Goal: Find specific page/section: Find specific page/section

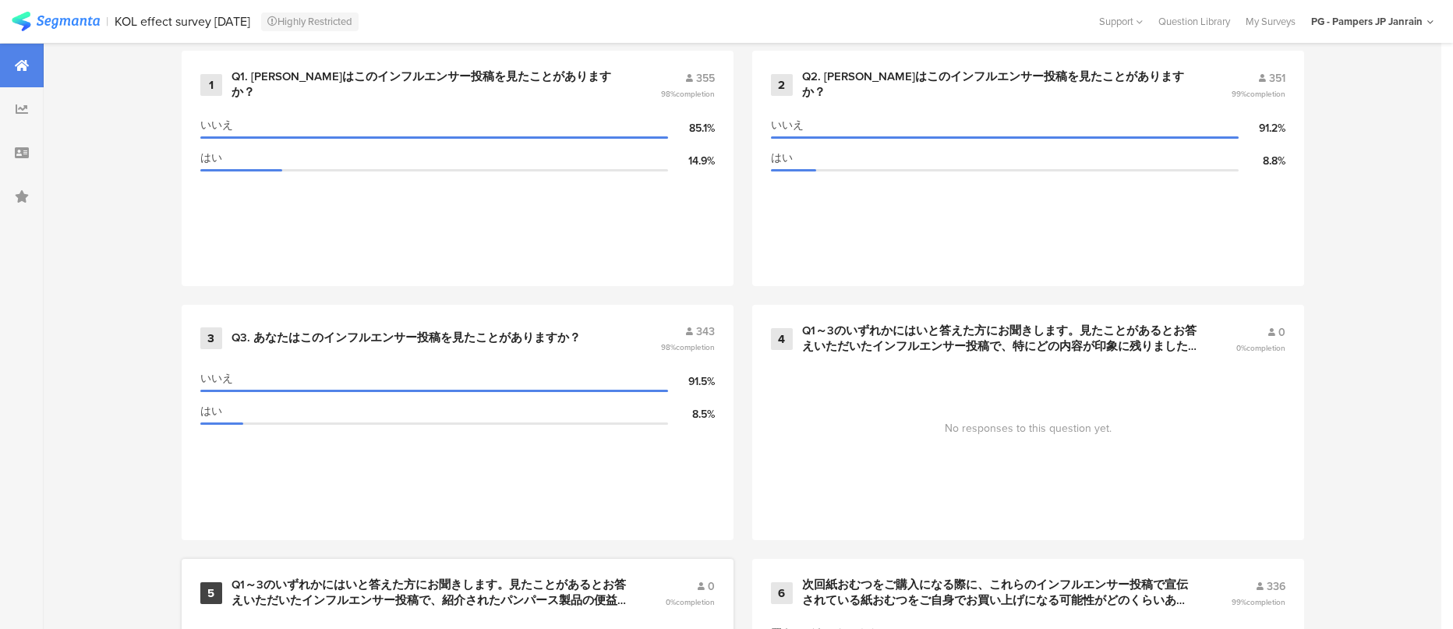
scroll to position [1520, 0]
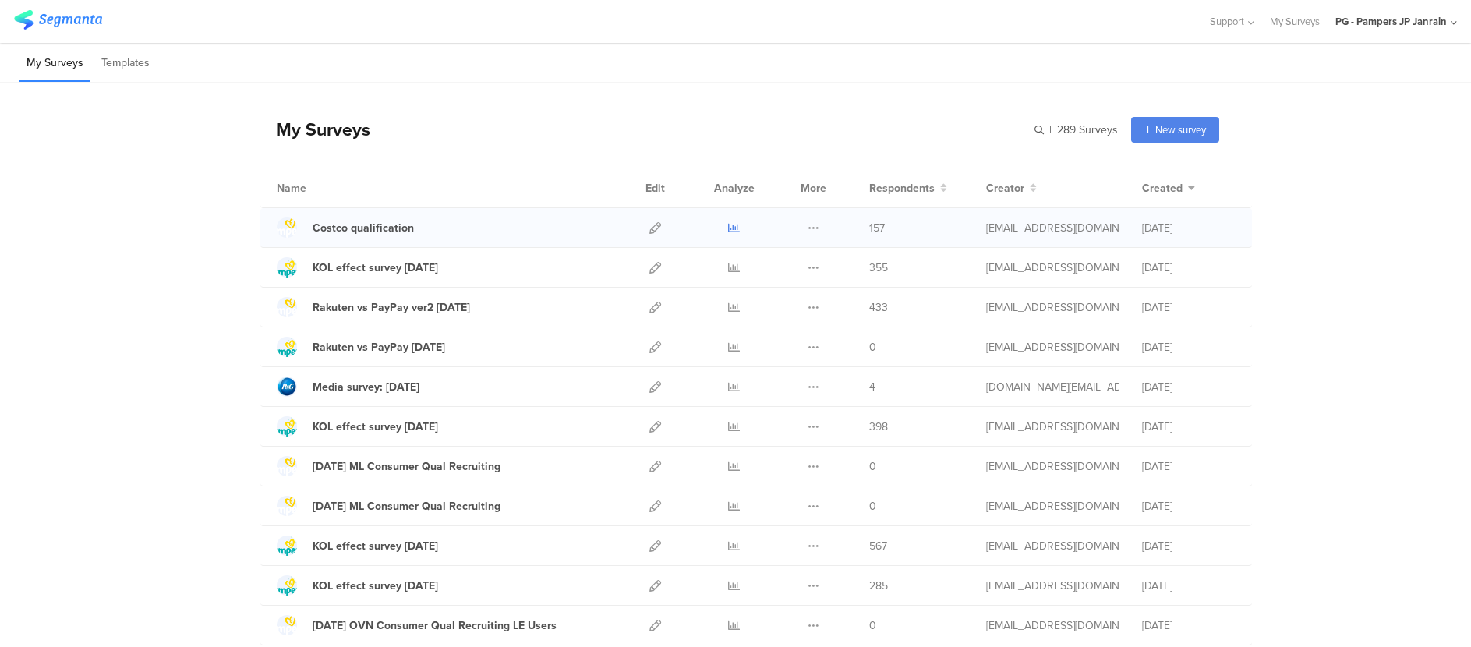
click at [728, 221] on link at bounding box center [734, 227] width 12 height 39
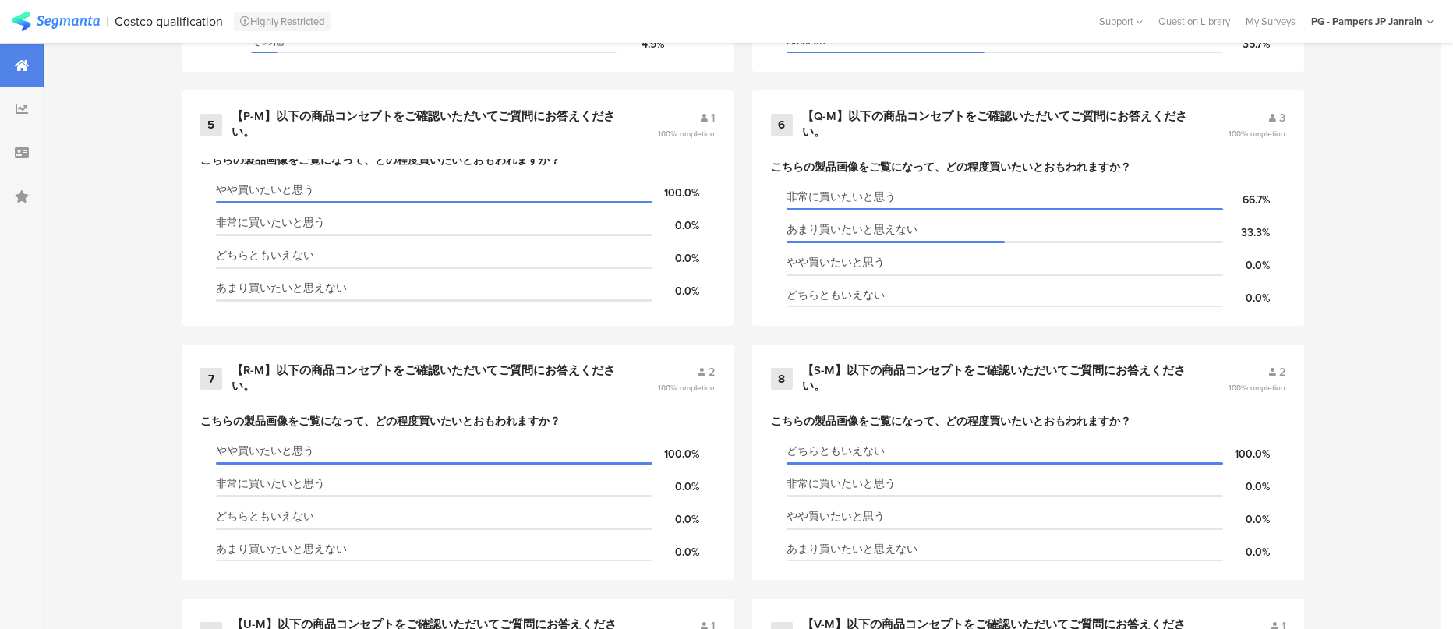
scroll to position [1870, 0]
